Goal: Transaction & Acquisition: Purchase product/service

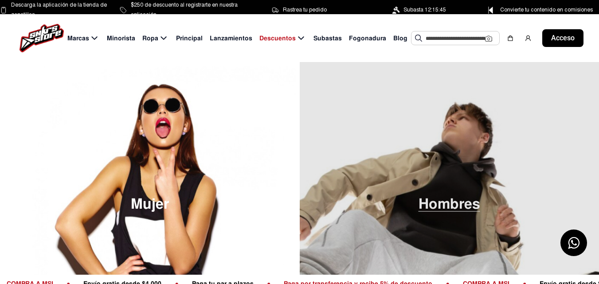
click at [435, 199] on font "Hombres" at bounding box center [449, 204] width 62 height 18
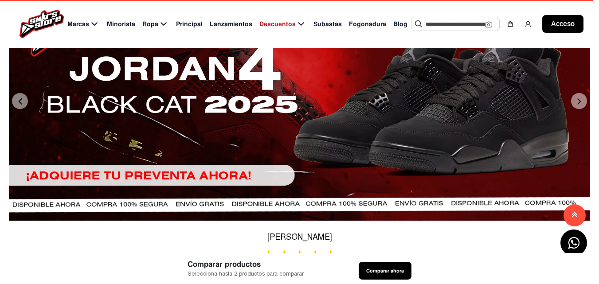
scroll to position [266, 0]
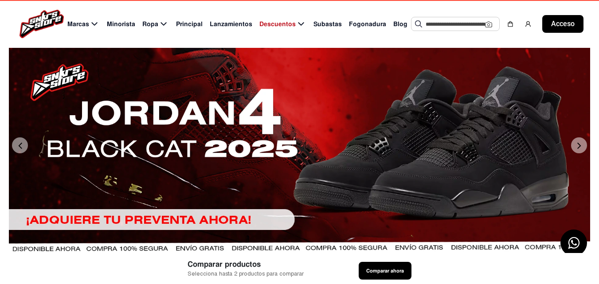
click at [577, 153] on button "Próximo" at bounding box center [579, 145] width 16 height 16
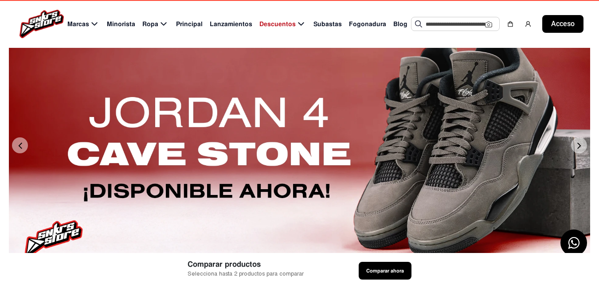
click at [577, 153] on button "Próximo" at bounding box center [579, 145] width 16 height 16
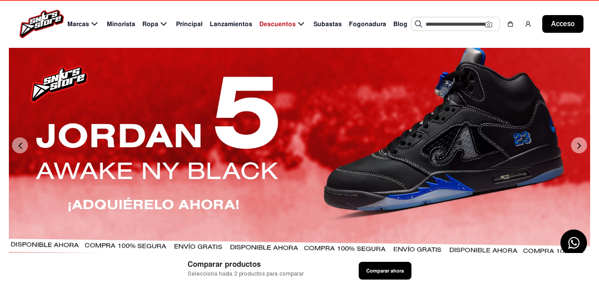
click at [576, 153] on button "Próximo" at bounding box center [579, 145] width 16 height 16
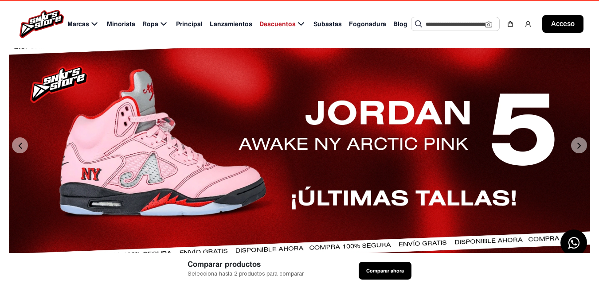
click at [576, 153] on button "Próximo" at bounding box center [579, 145] width 16 height 16
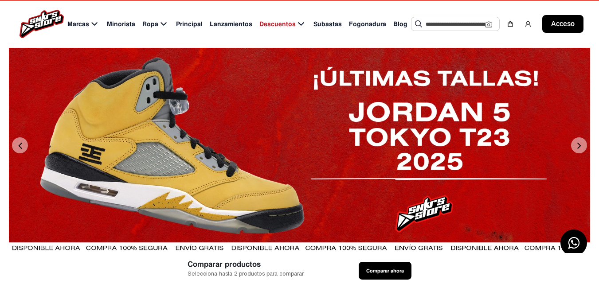
click at [576, 153] on button "Próximo" at bounding box center [579, 145] width 16 height 16
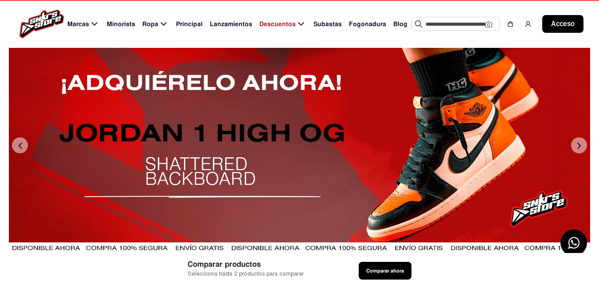
click at [576, 153] on button "Próximo" at bounding box center [579, 145] width 16 height 16
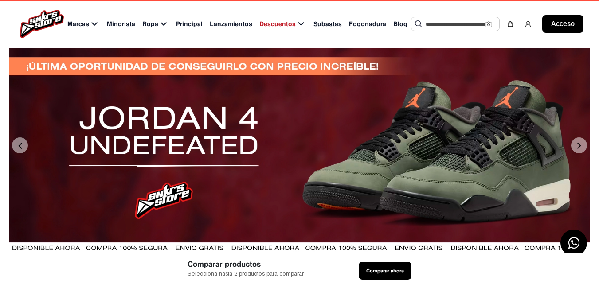
click at [173, 185] on div at bounding box center [299, 144] width 581 height 239
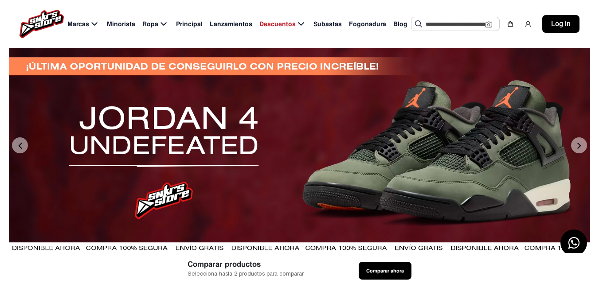
click at [580, 153] on button "Next" at bounding box center [579, 145] width 16 height 16
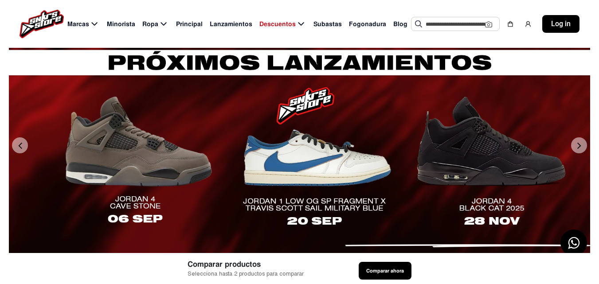
click at [575, 153] on button "Next" at bounding box center [579, 145] width 16 height 16
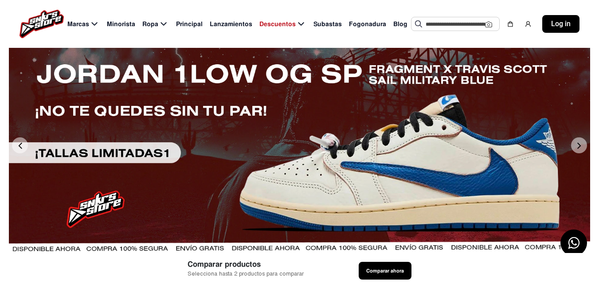
click at [575, 153] on button "Next" at bounding box center [579, 145] width 16 height 16
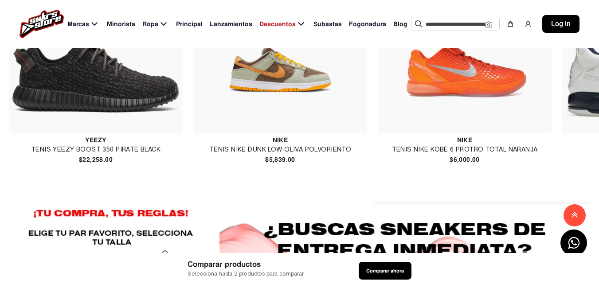
scroll to position [620, 0]
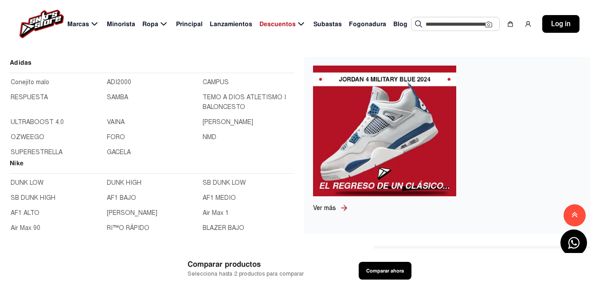
click at [85, 25] on font "Marcas" at bounding box center [78, 24] width 22 height 8
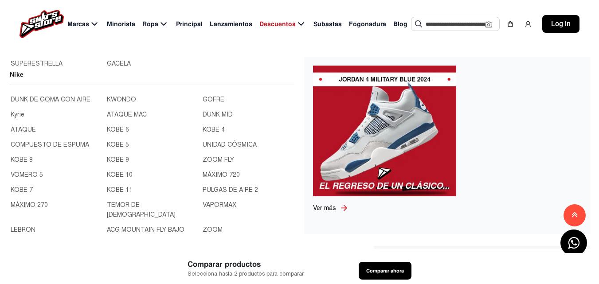
scroll to position [89, 0]
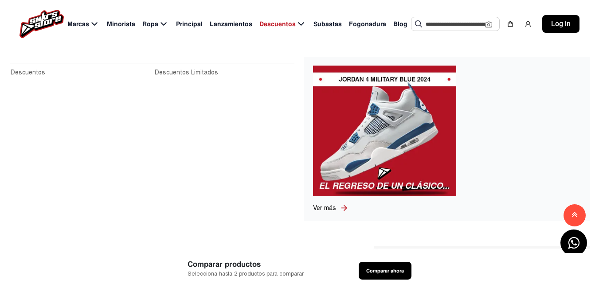
click at [288, 25] on span "Descuentos" at bounding box center [277, 23] width 36 height 9
click at [344, 210] on icon at bounding box center [343, 207] width 5 height 5
click at [35, 71] on font "Descuentos" at bounding box center [28, 73] width 35 height 8
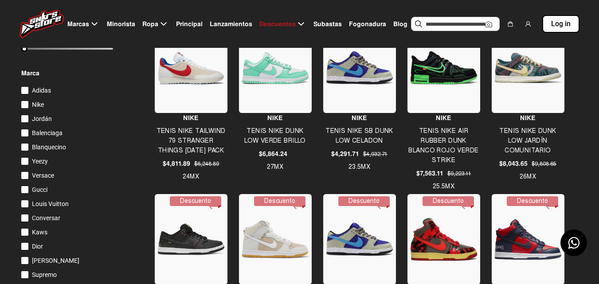
scroll to position [177, 0]
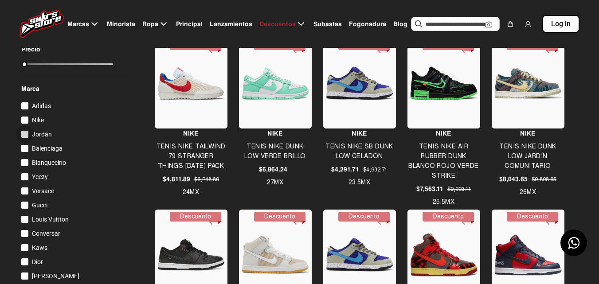
click at [26, 137] on div at bounding box center [24, 134] width 7 height 7
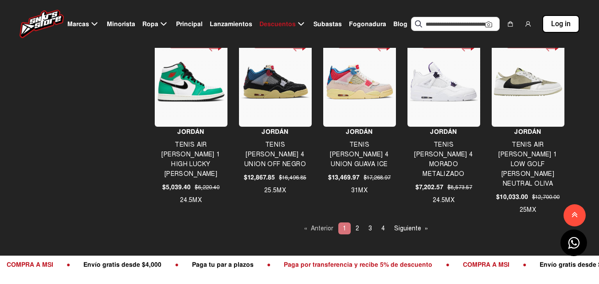
scroll to position [709, 0]
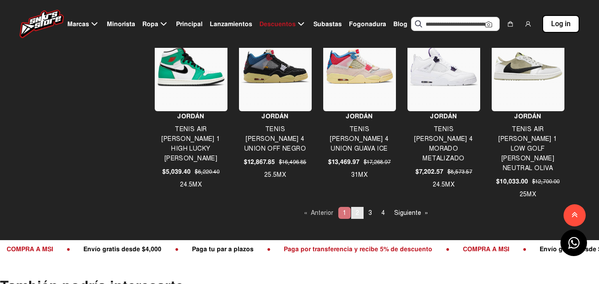
click at [355, 212] on link "page 2" at bounding box center [357, 213] width 12 height 12
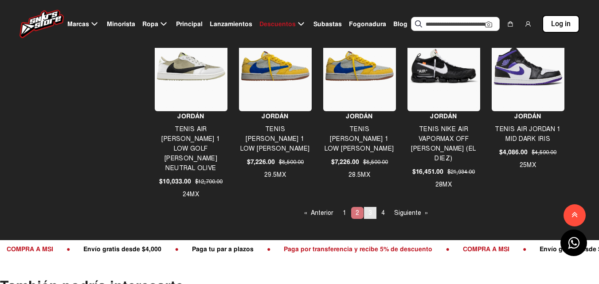
click at [371, 215] on span "3" at bounding box center [370, 213] width 4 height 8
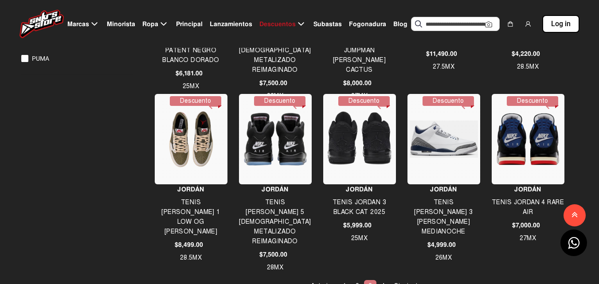
scroll to position [620, 0]
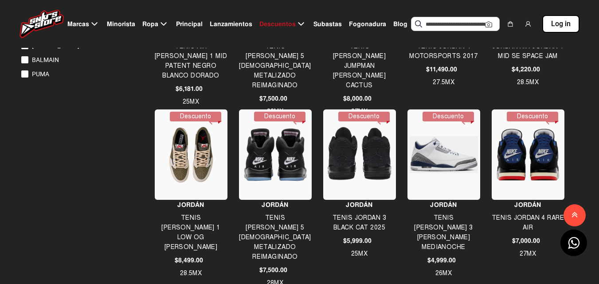
click at [282, 177] on img at bounding box center [275, 155] width 68 height 68
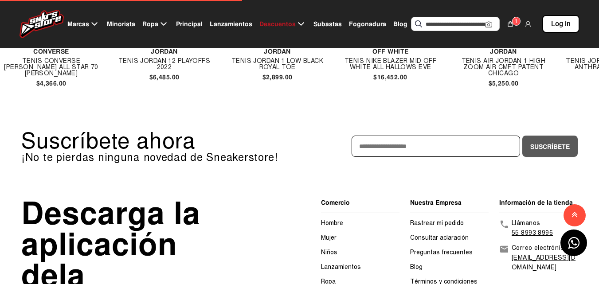
scroll to position [1268, 0]
